Goal: Task Accomplishment & Management: Use online tool/utility

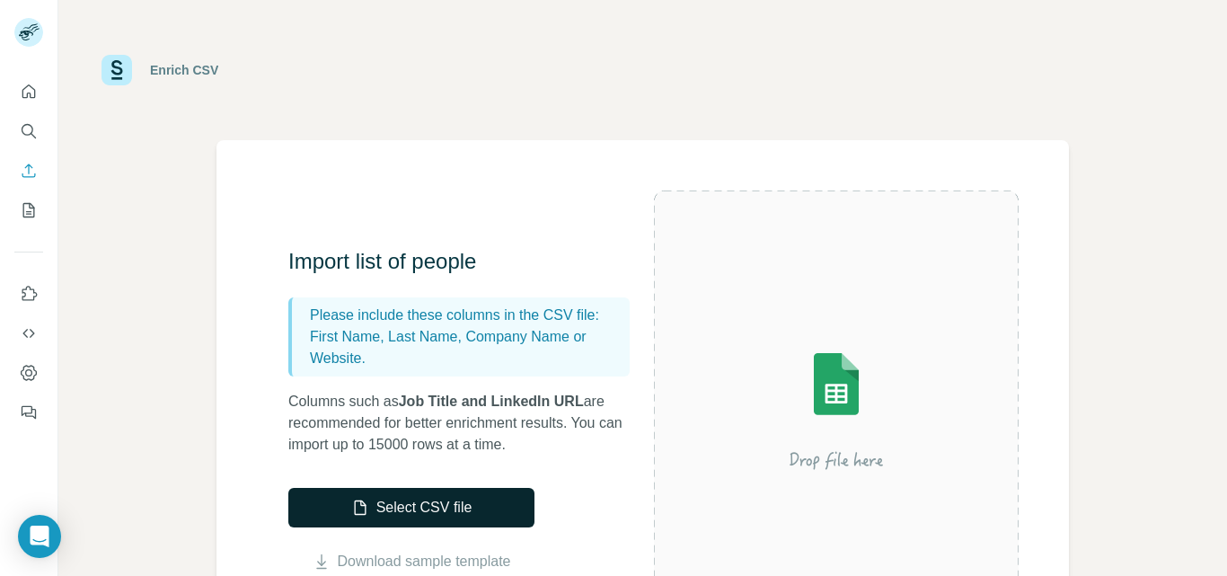
click at [397, 508] on button "Select CSV file" at bounding box center [411, 508] width 246 height 40
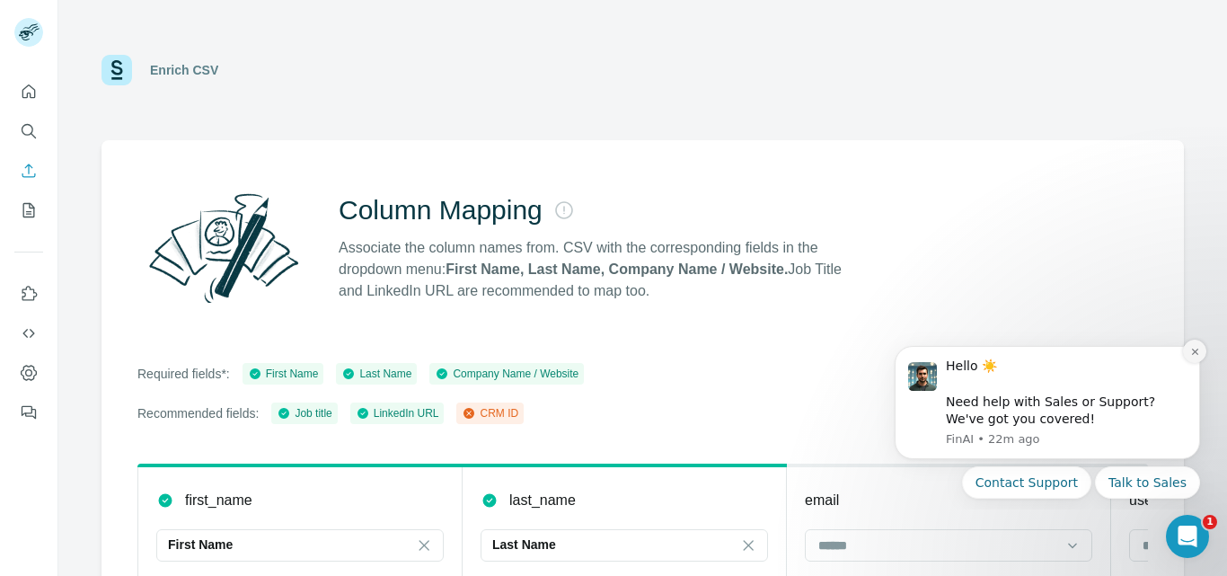
click at [1194, 356] on icon "Dismiss notification" at bounding box center [1195, 352] width 10 height 10
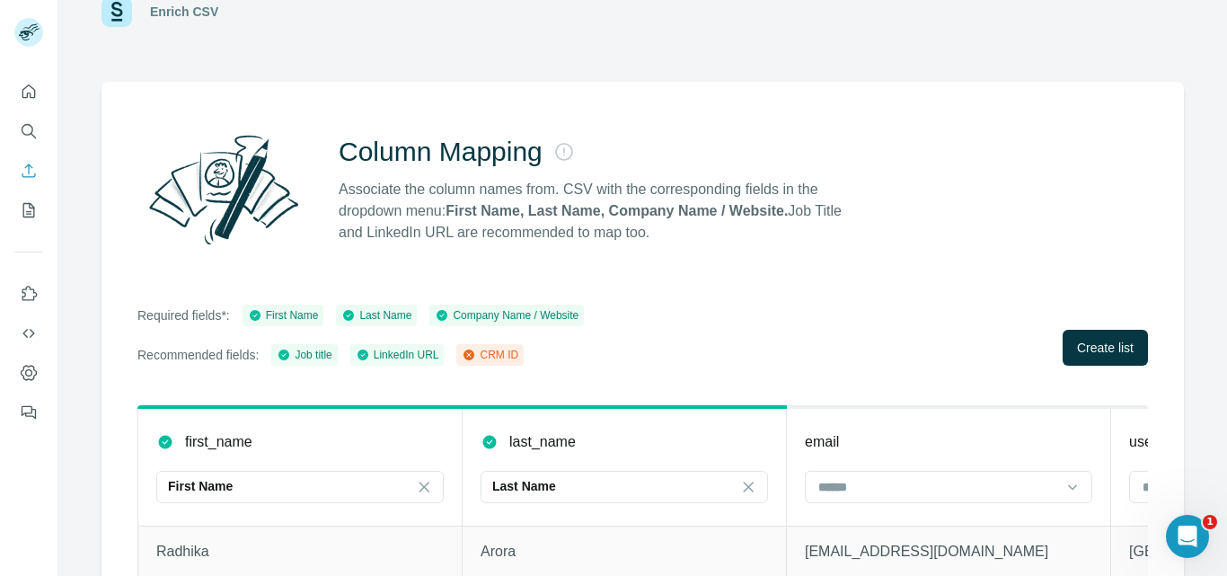
scroll to position [90, 0]
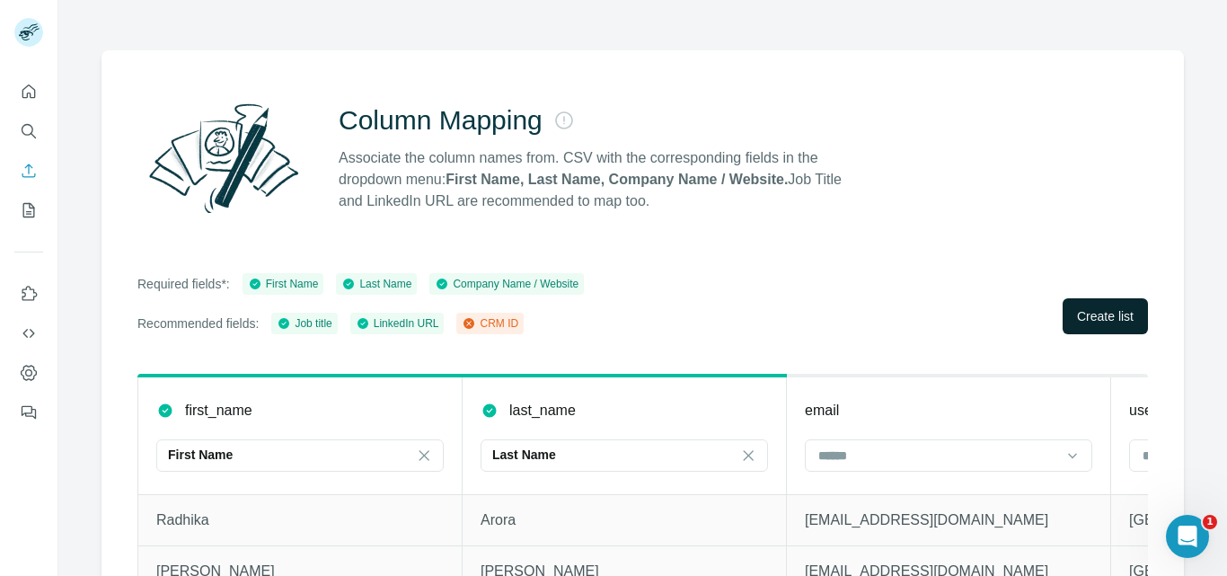
click at [1069, 305] on button "Create list" at bounding box center [1105, 316] width 85 height 36
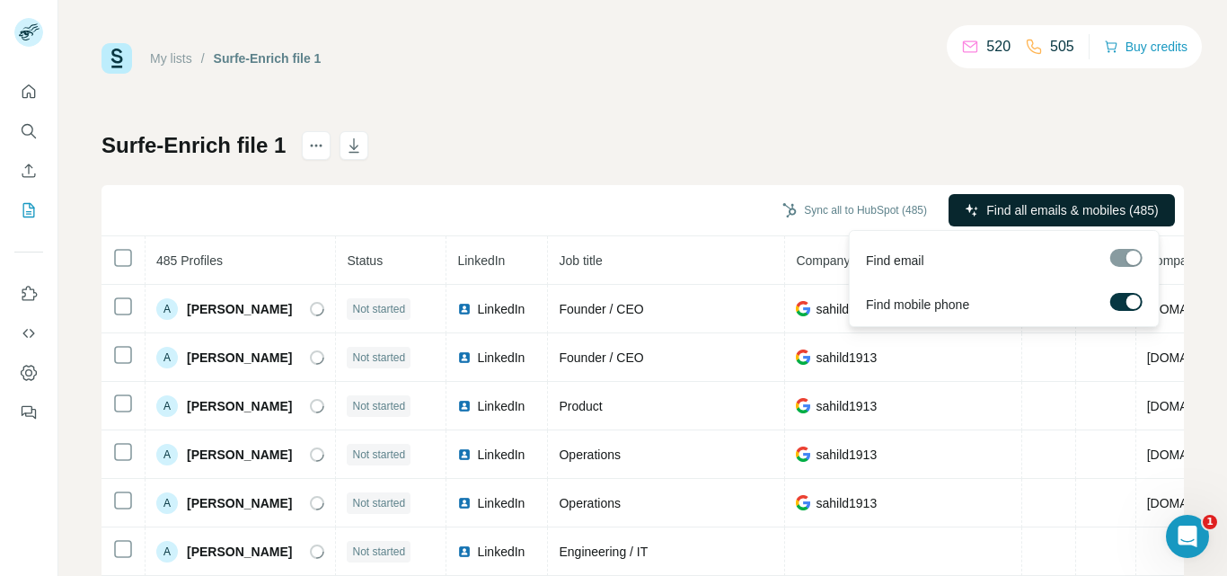
click at [1045, 206] on span "Find all emails & mobiles (485)" at bounding box center [1072, 210] width 172 height 18
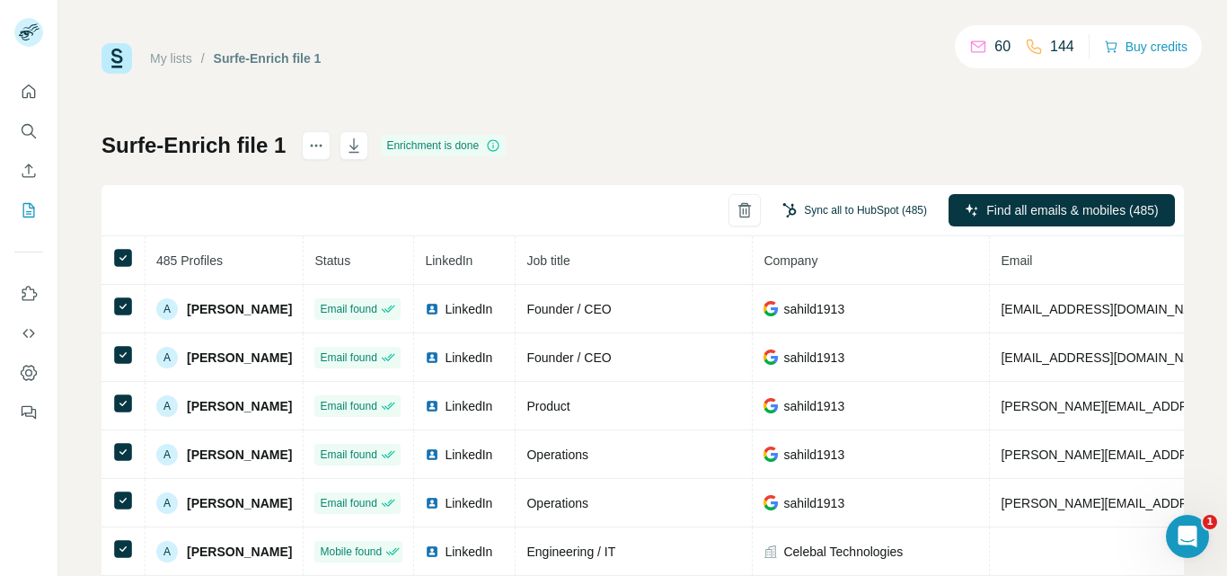
click at [835, 210] on button "Sync all to HubSpot (485)" at bounding box center [855, 210] width 170 height 27
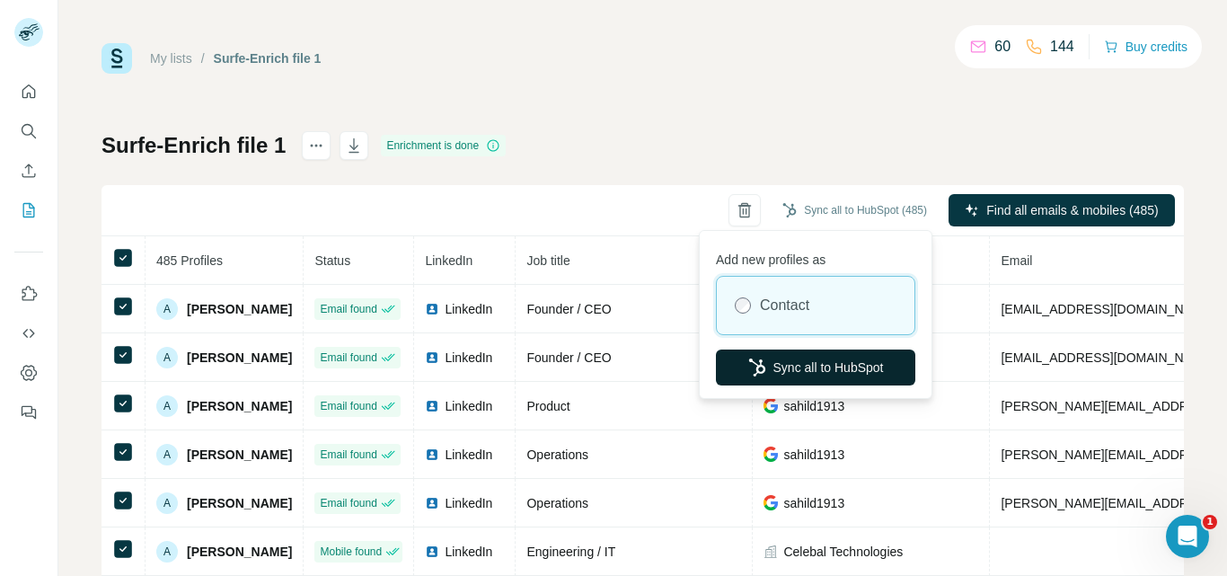
click at [807, 367] on button "Sync all to HubSpot" at bounding box center [815, 367] width 199 height 36
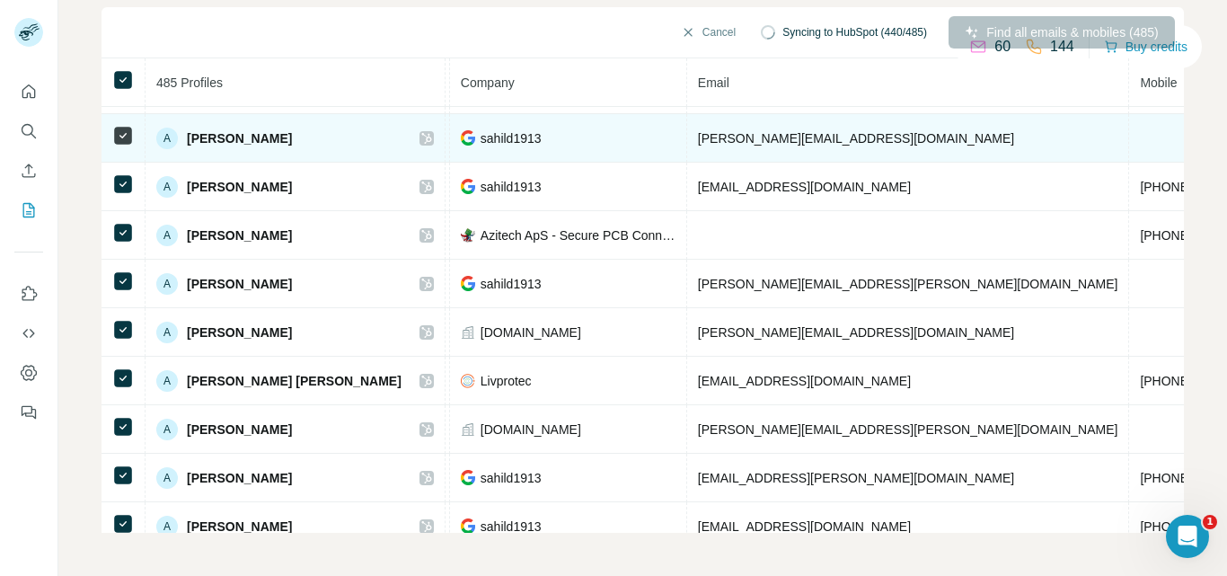
scroll to position [679, 445]
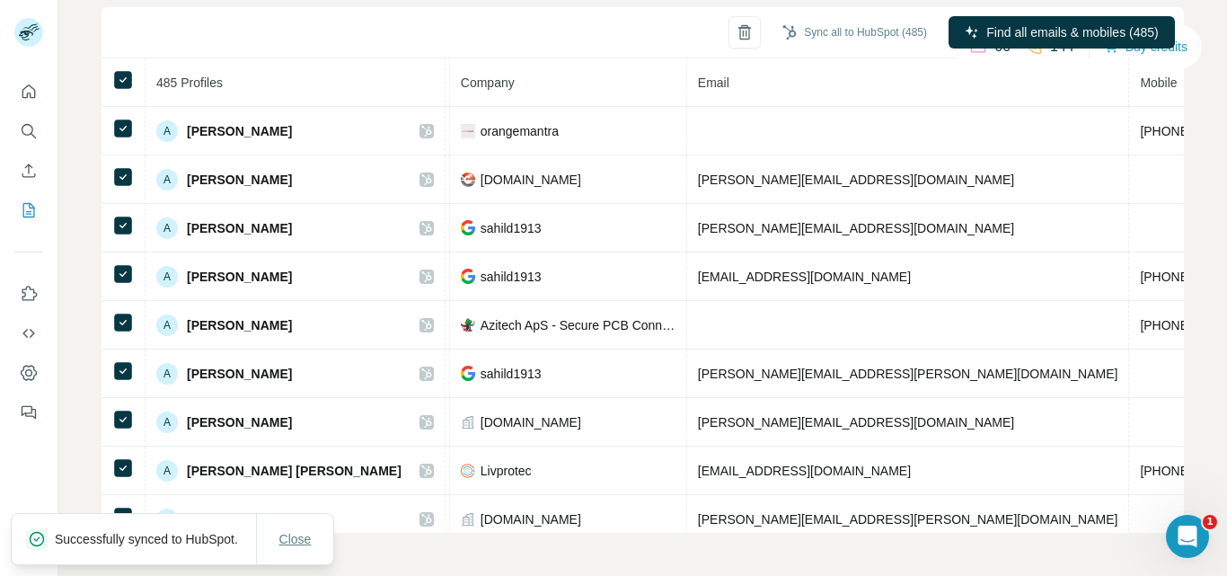
click at [286, 531] on span "Close" at bounding box center [295, 539] width 32 height 18
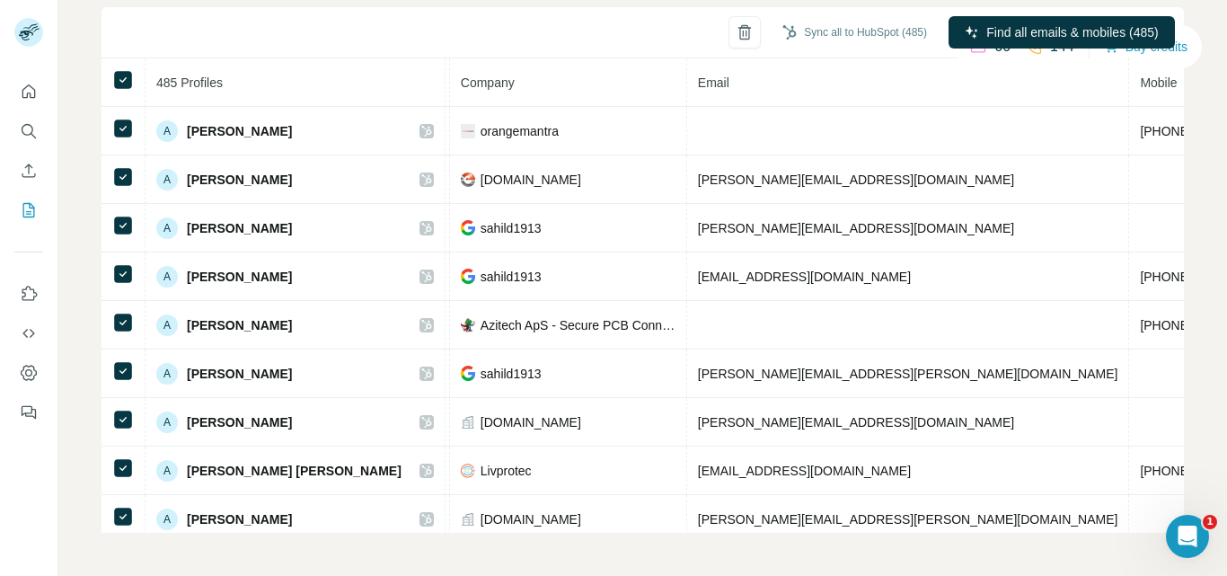
scroll to position [320, 445]
